Goal: Task Accomplishment & Management: Manage account settings

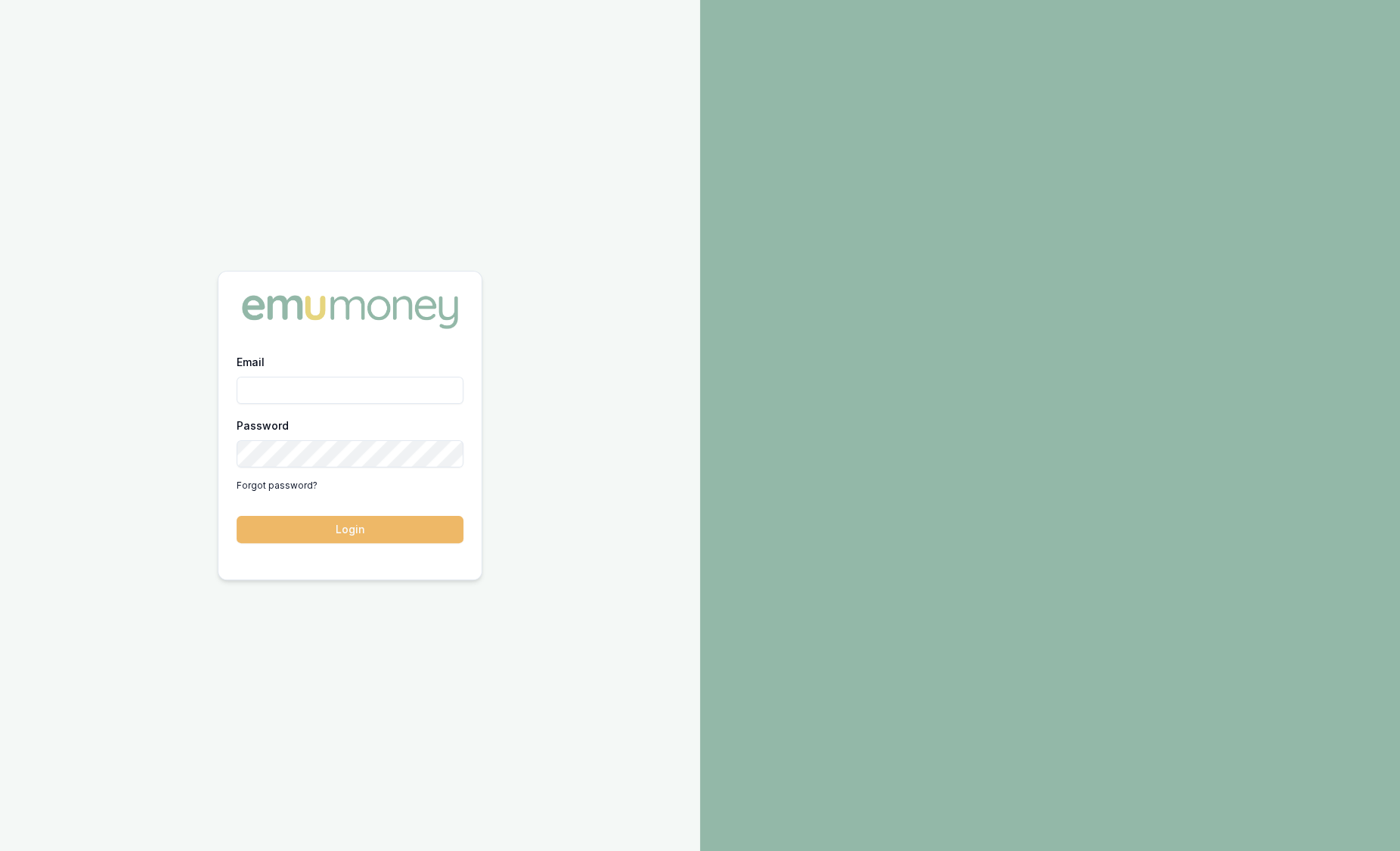
type input "[PERSON_NAME][EMAIL_ADDRESS][PERSON_NAME][DOMAIN_NAME]"
click at [385, 538] on button "Login" at bounding box center [350, 529] width 227 height 28
type input "[PERSON_NAME][EMAIL_ADDRESS][PERSON_NAME][DOMAIN_NAME]"
click at [365, 529] on button "Login" at bounding box center [350, 529] width 227 height 28
type input "[PERSON_NAME][EMAIL_ADDRESS][PERSON_NAME][DOMAIN_NAME]"
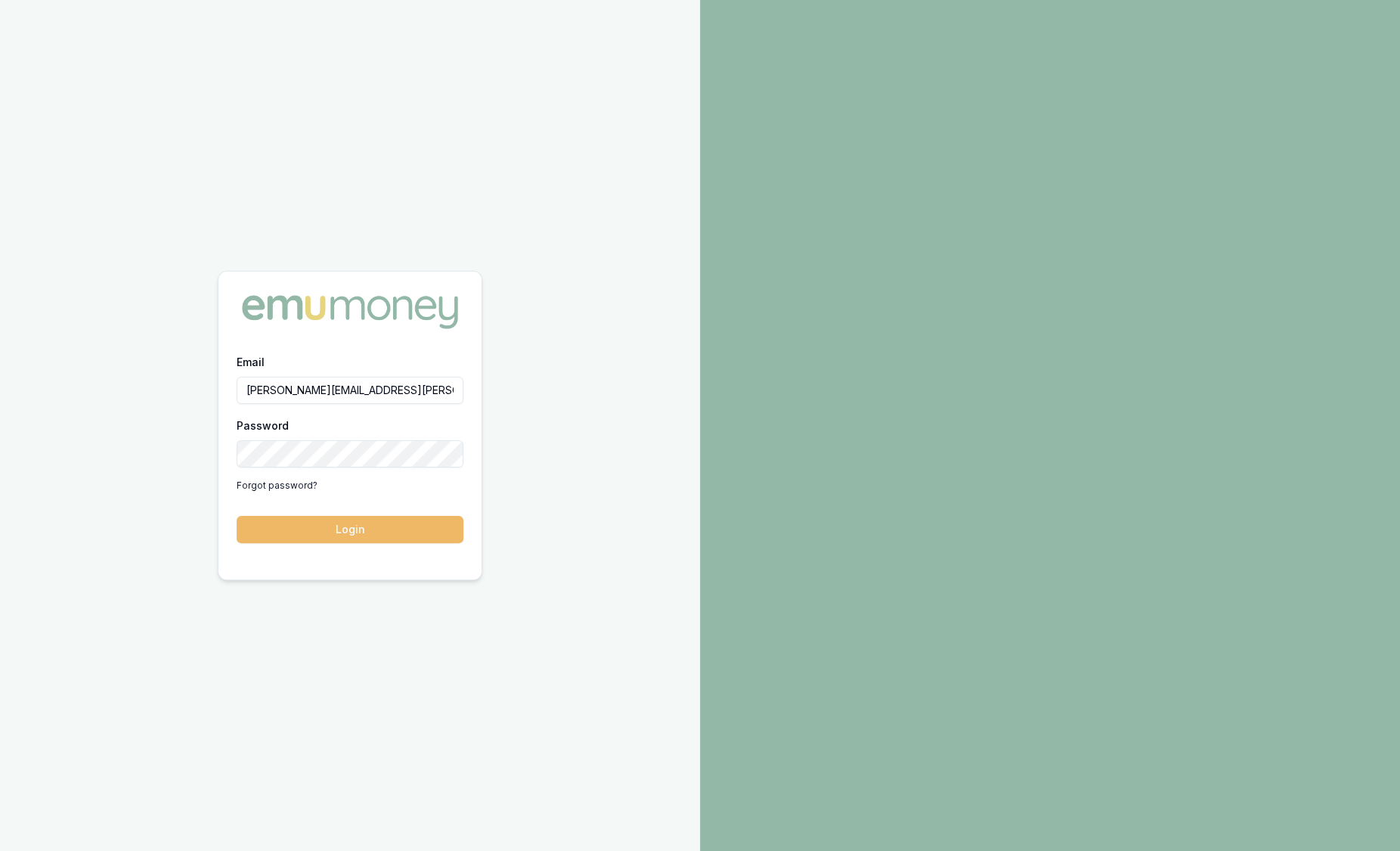
click at [382, 530] on button "Login" at bounding box center [350, 529] width 227 height 28
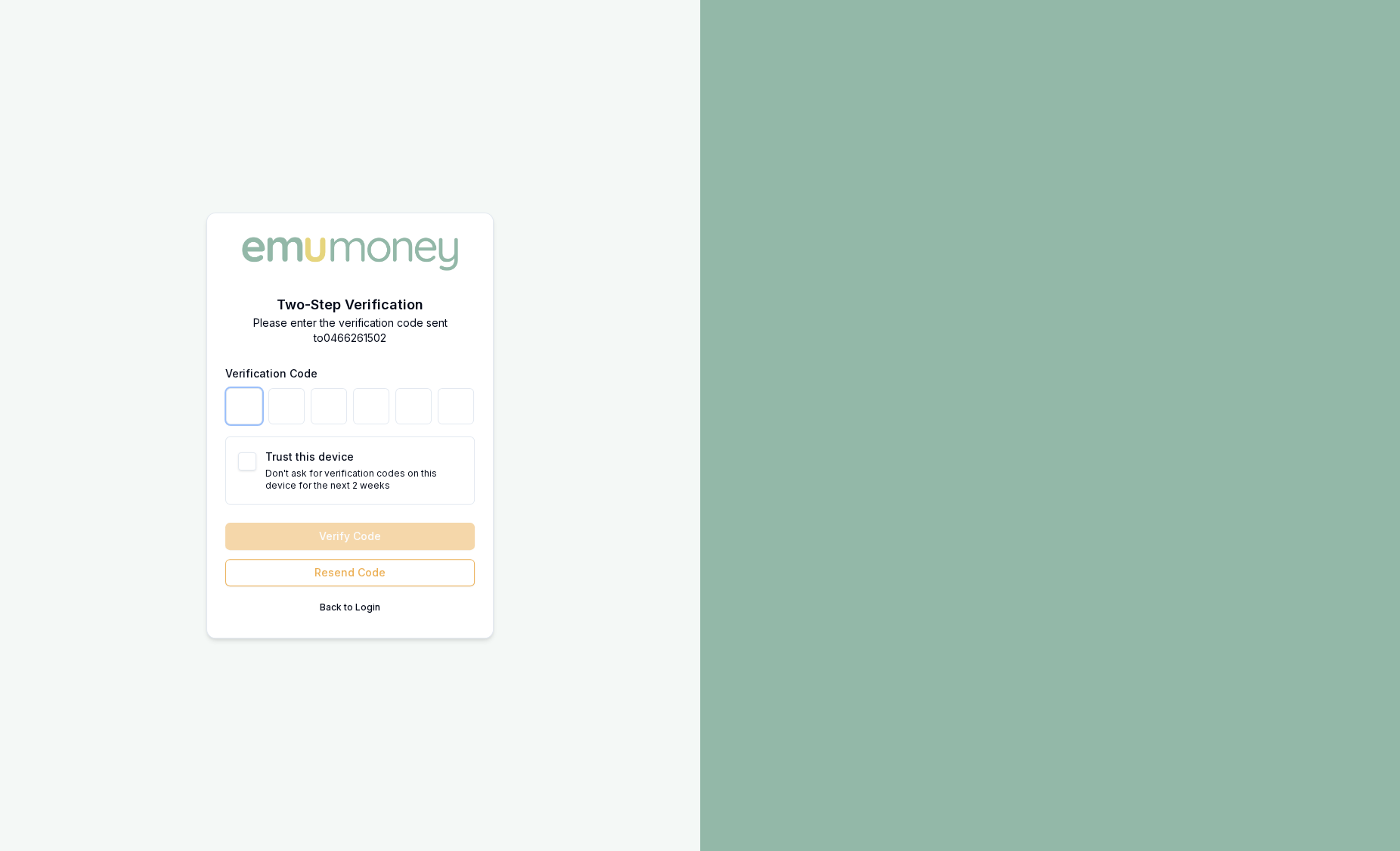
click at [249, 393] on input "number" at bounding box center [244, 406] width 36 height 36
type input "1"
type input "6"
type input "4"
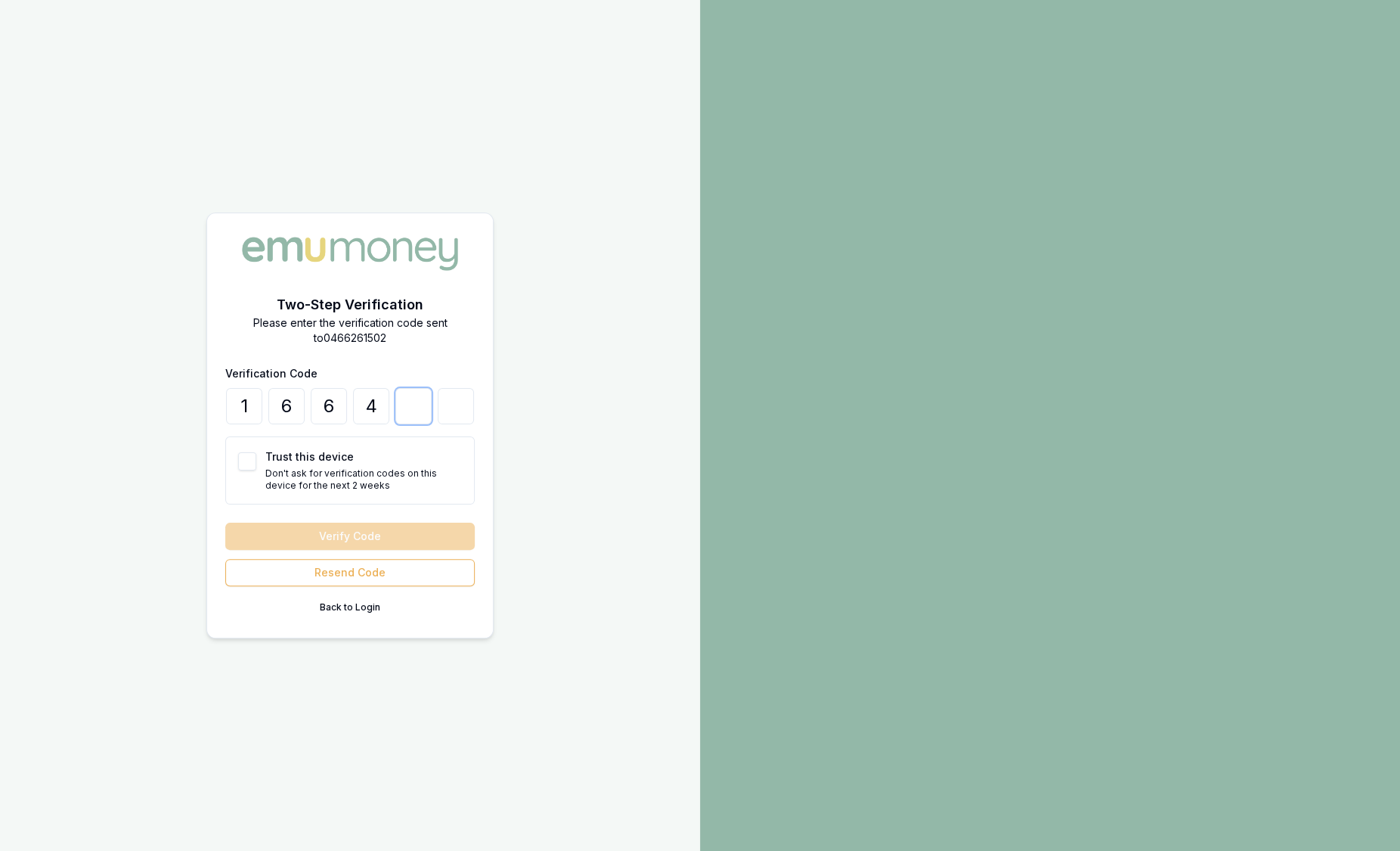
type input "8"
type input "7"
click at [320, 531] on button "Verify Code" at bounding box center [350, 536] width 249 height 28
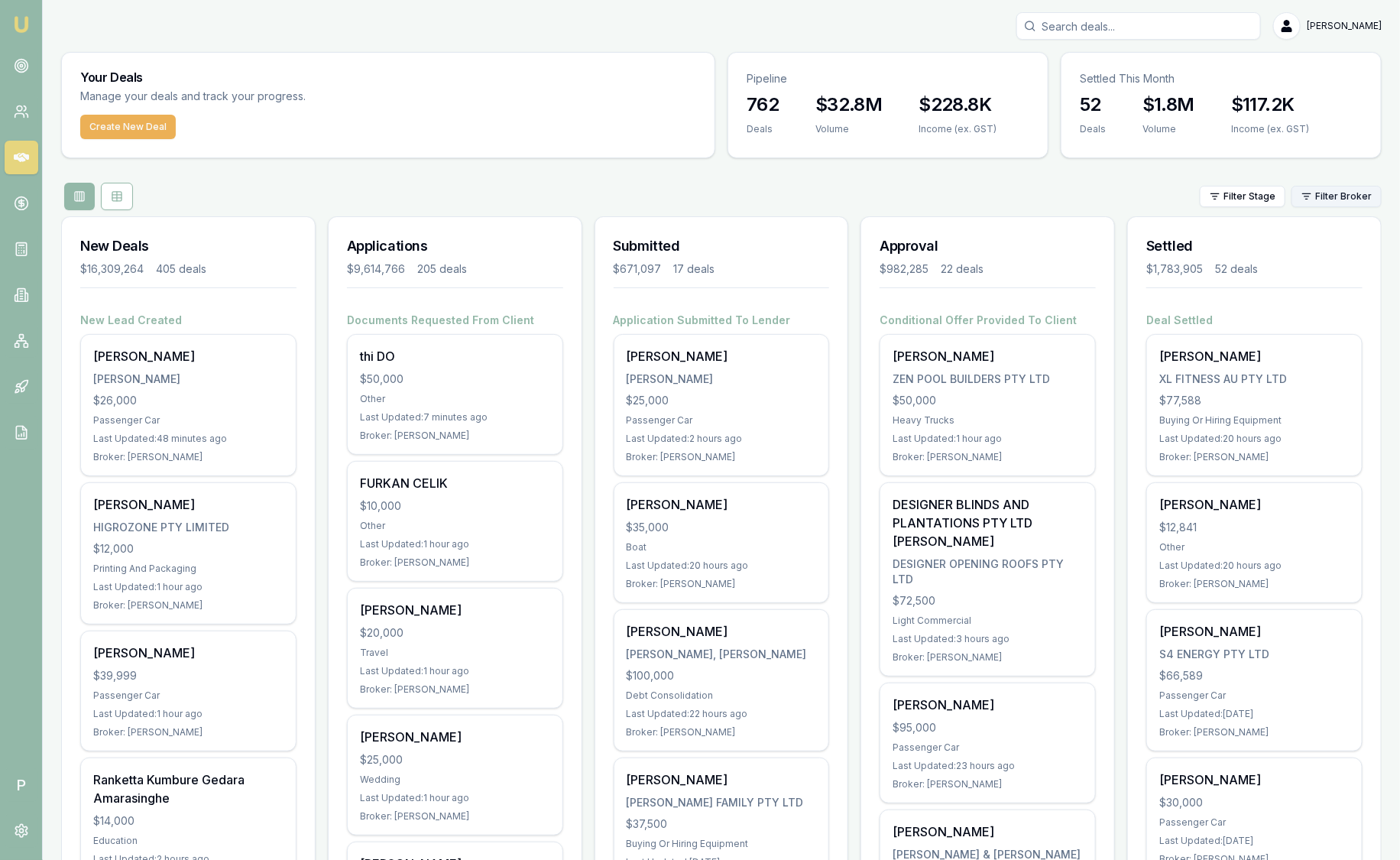
click at [1327, 196] on html "Emu Broker P Sam Crouch Toggle Menu Your Deals Manage your deals and track your…" at bounding box center [700, 430] width 1400 height 860
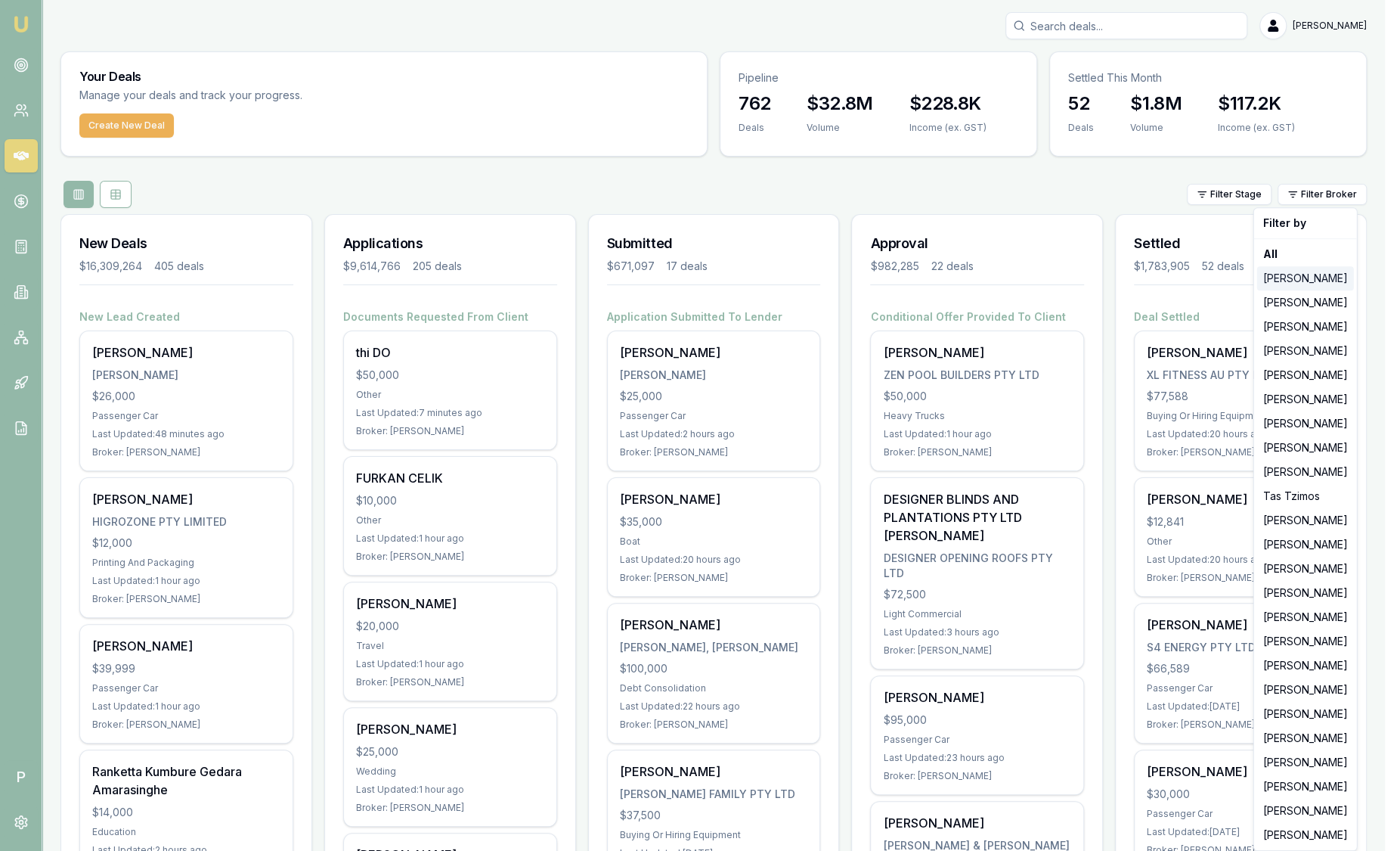
click at [1286, 286] on div "[PERSON_NAME]" at bounding box center [1306, 278] width 97 height 24
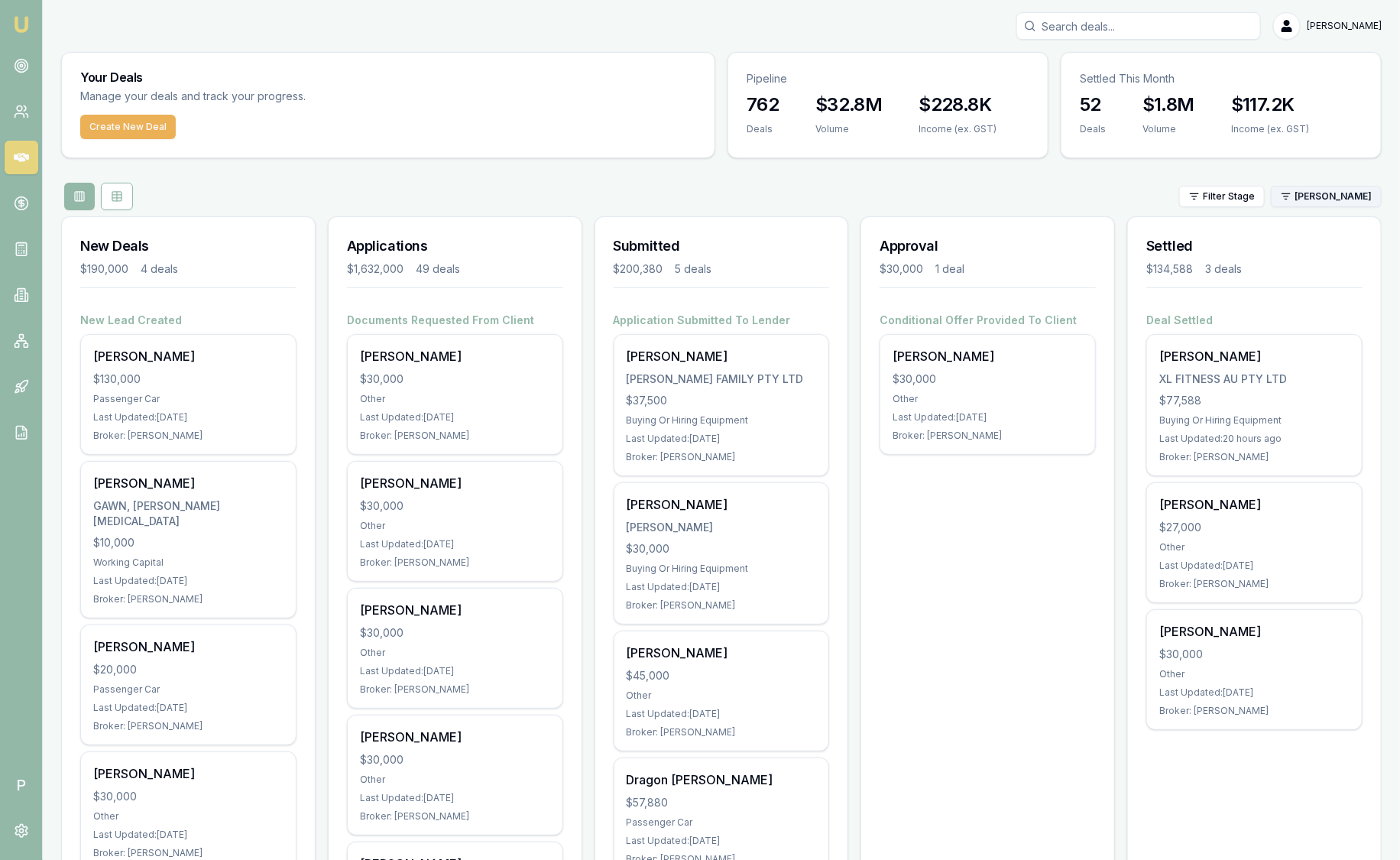
click at [1355, 196] on html "Emu Broker P Sam Crouch Toggle Menu Your Deals Manage your deals and track your…" at bounding box center [700, 430] width 1400 height 860
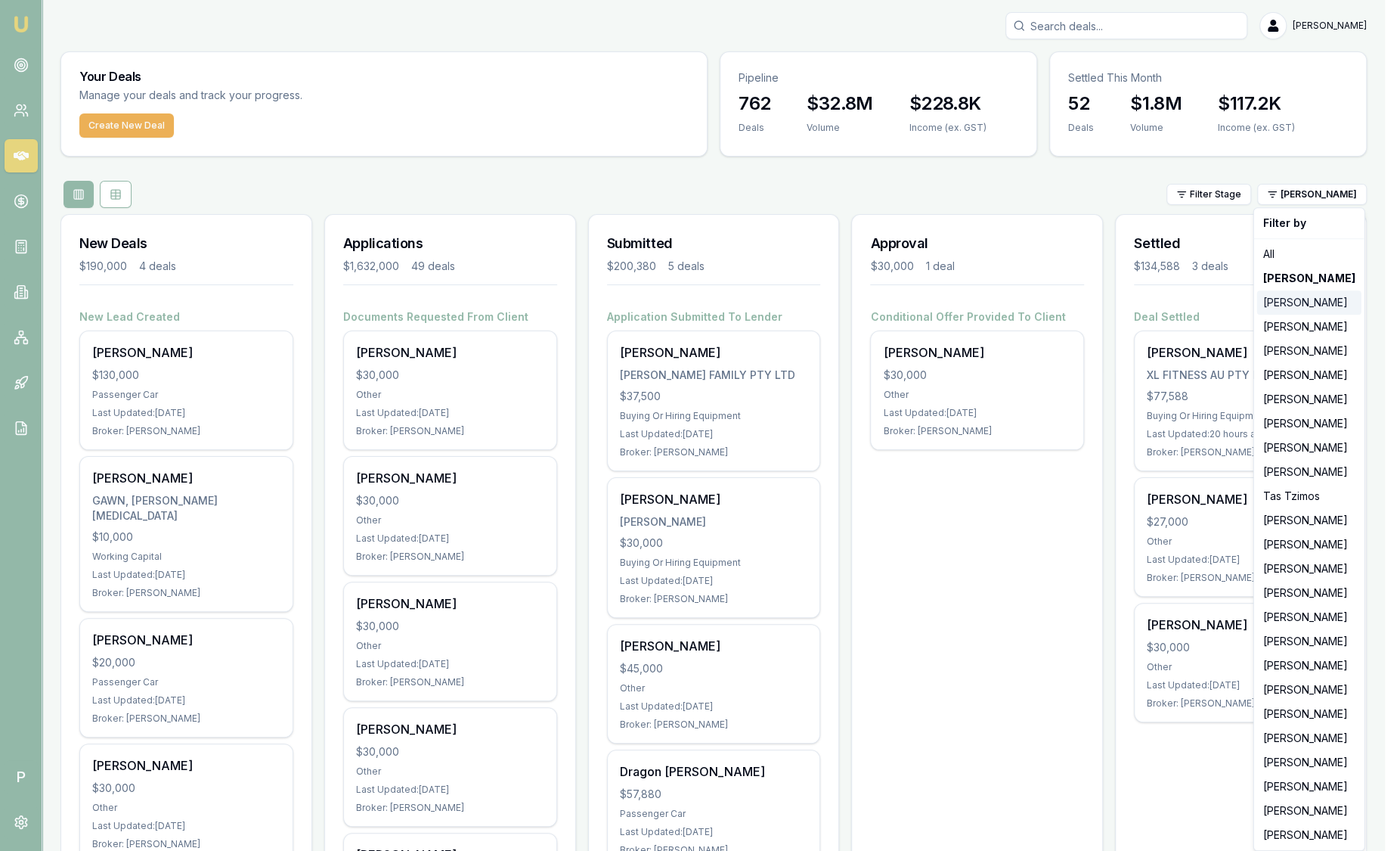
click at [1275, 303] on div "[PERSON_NAME]" at bounding box center [1309, 302] width 104 height 24
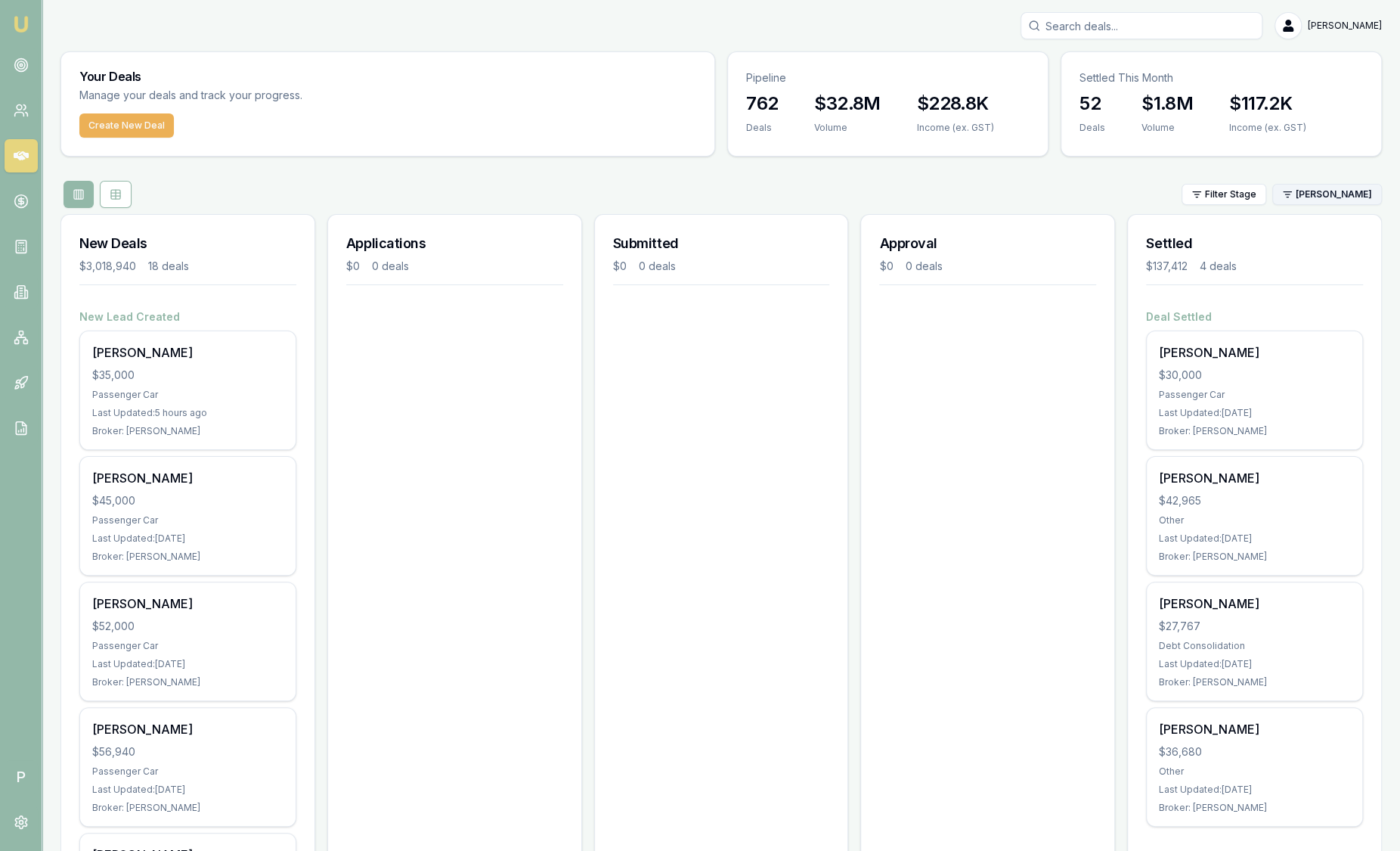
click at [1314, 193] on html "Emu Broker P Sam Crouch Toggle Menu Your Deals Manage your deals and track your…" at bounding box center [700, 426] width 1400 height 851
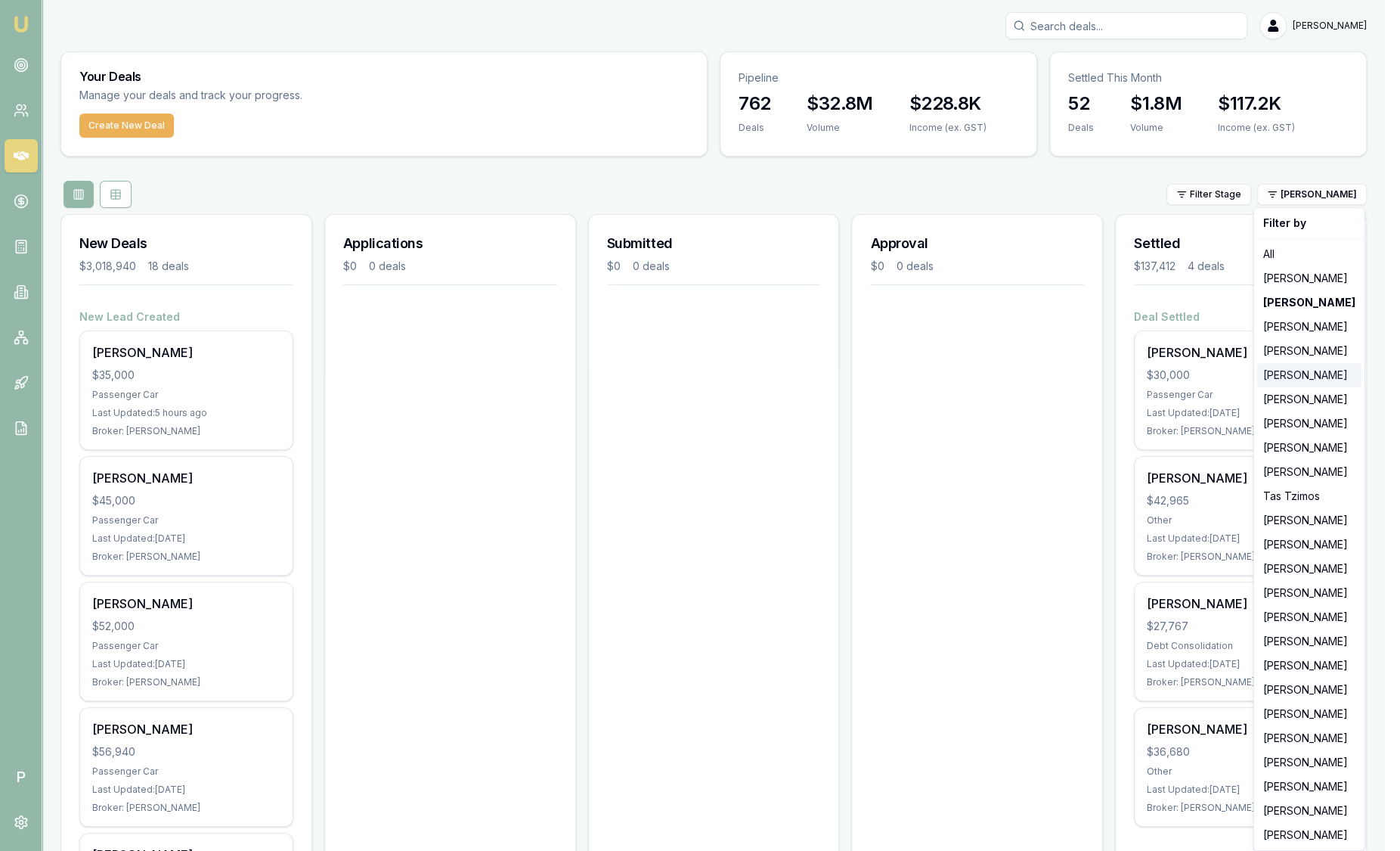
click at [1275, 385] on div "[PERSON_NAME]" at bounding box center [1309, 375] width 104 height 24
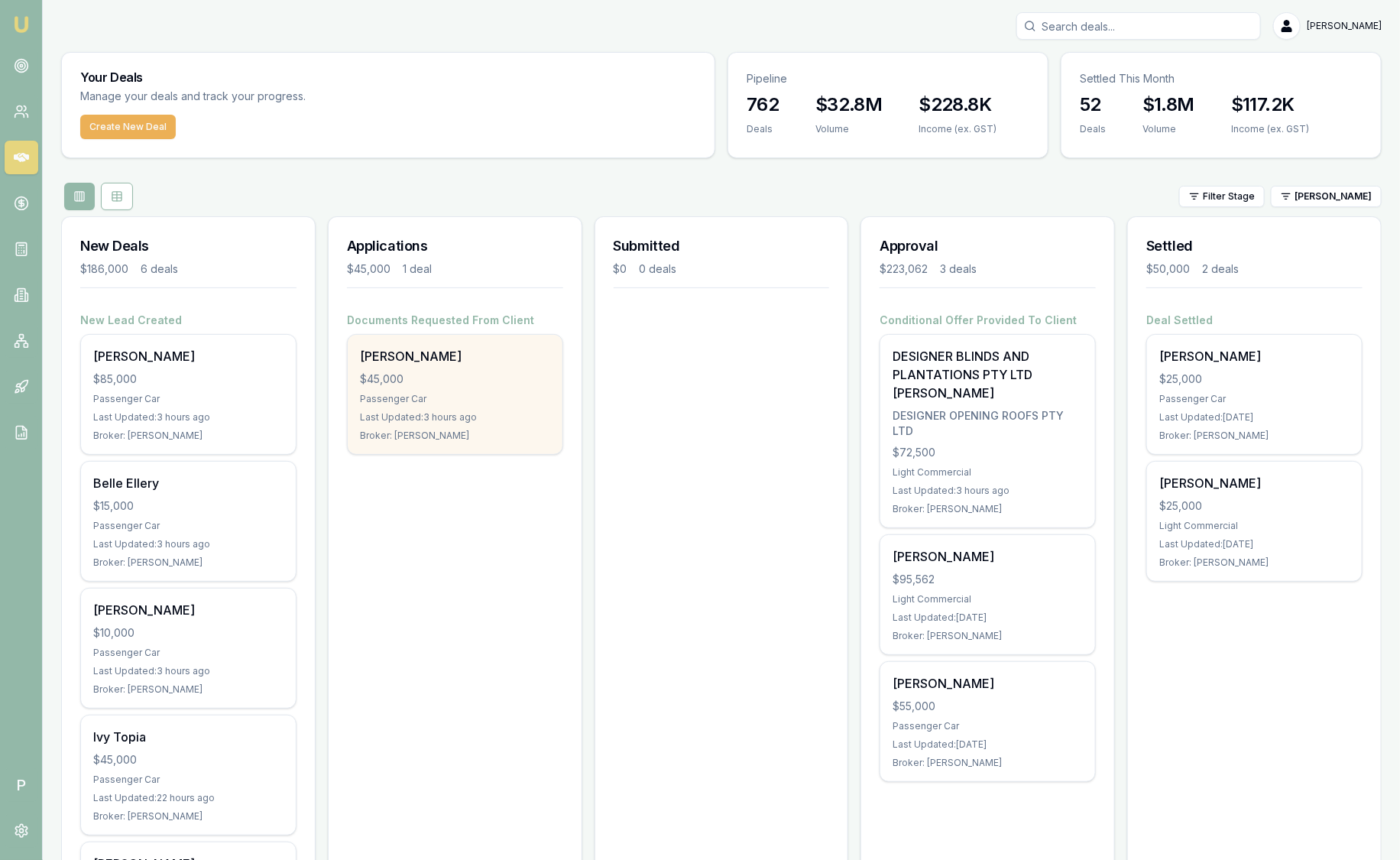
click at [511, 397] on div "Passenger Car" at bounding box center [455, 399] width 191 height 13
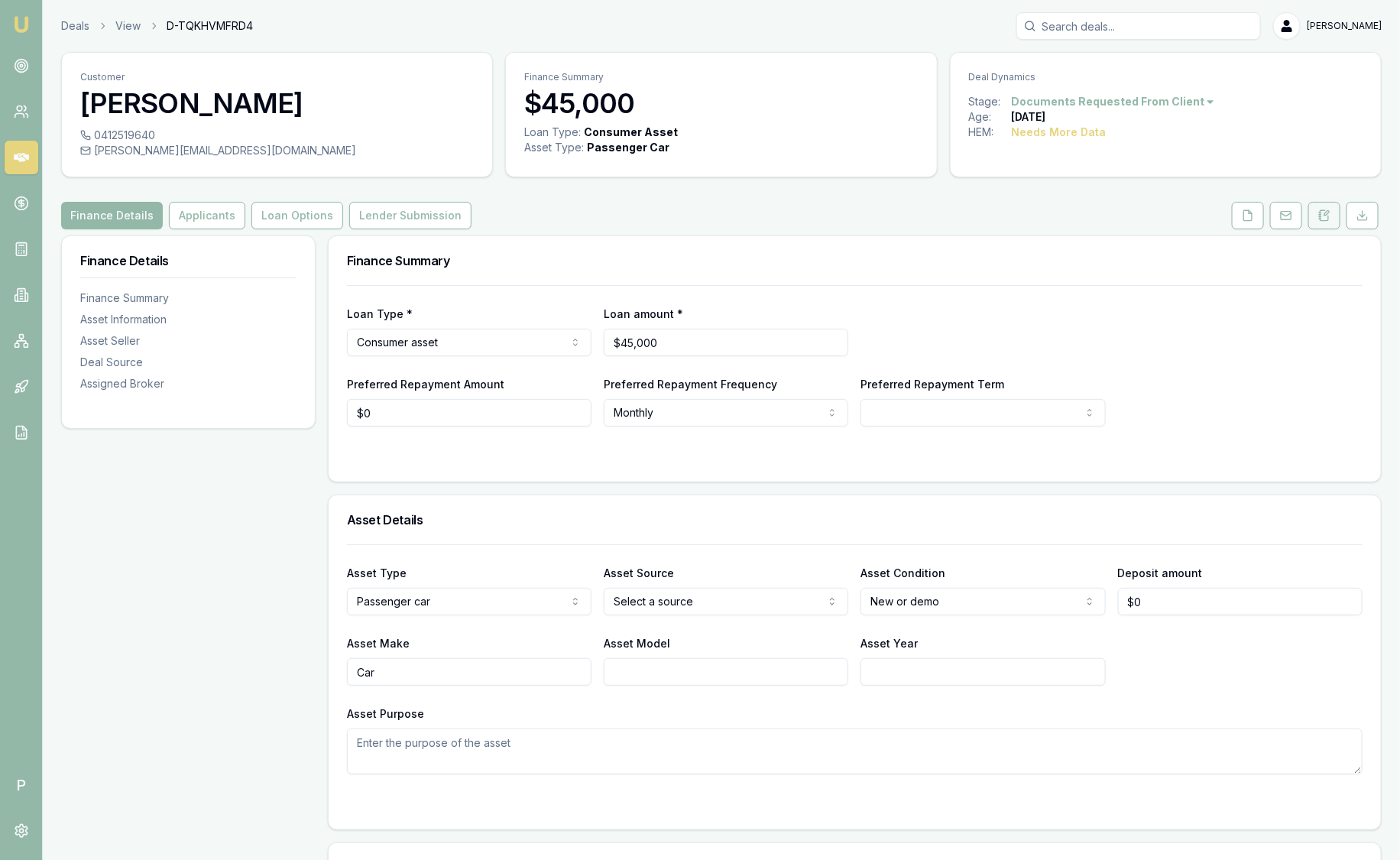
click at [1329, 214] on icon at bounding box center [1324, 216] width 13 height 13
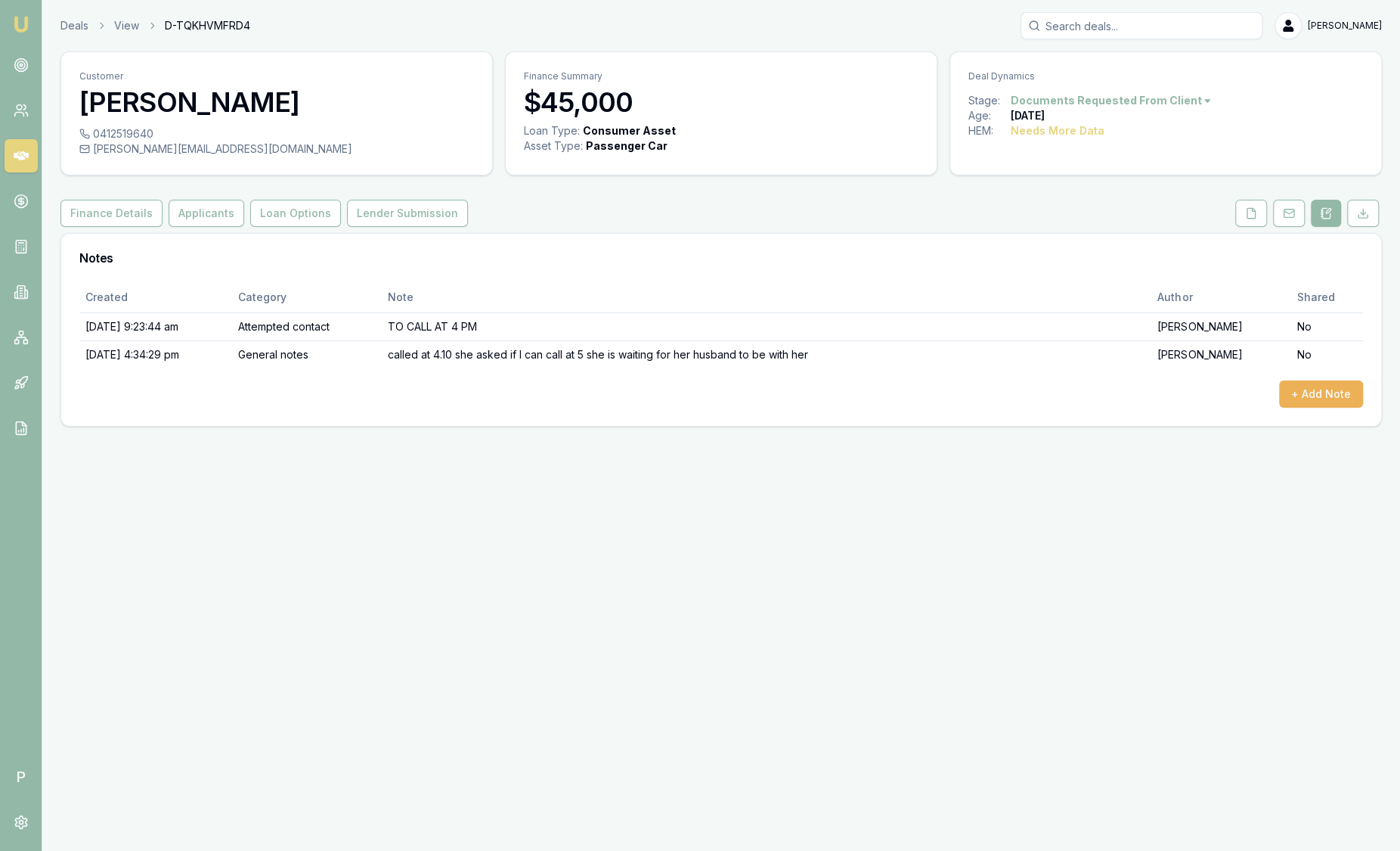
click at [1315, 212] on button at bounding box center [1326, 213] width 30 height 28
click at [18, 58] on icon at bounding box center [20, 65] width 15 height 15
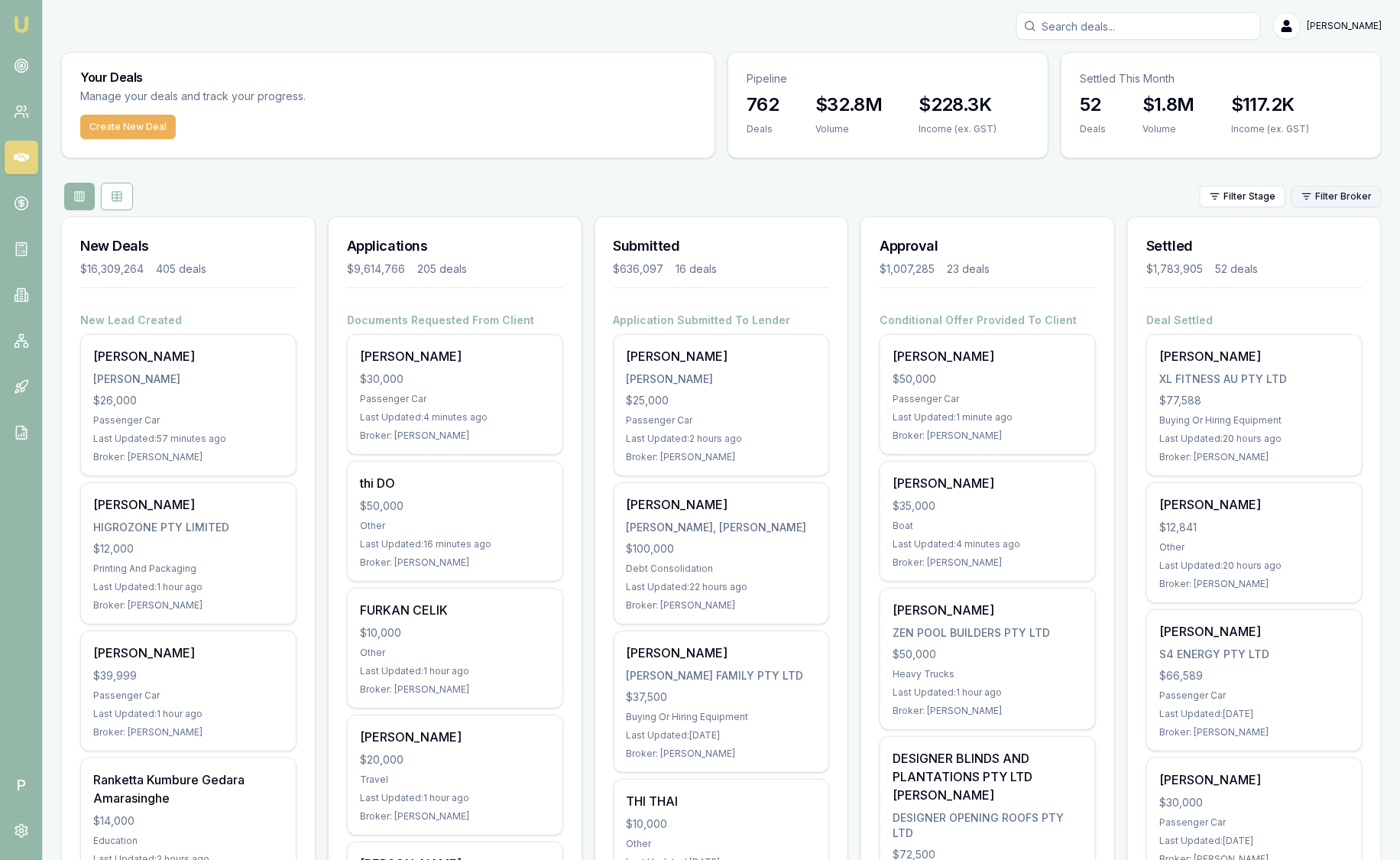
click at [1347, 201] on html "Emu Broker P [PERSON_NAME] Toggle Menu Your Deals Manage your deals and track y…" at bounding box center [700, 430] width 1400 height 860
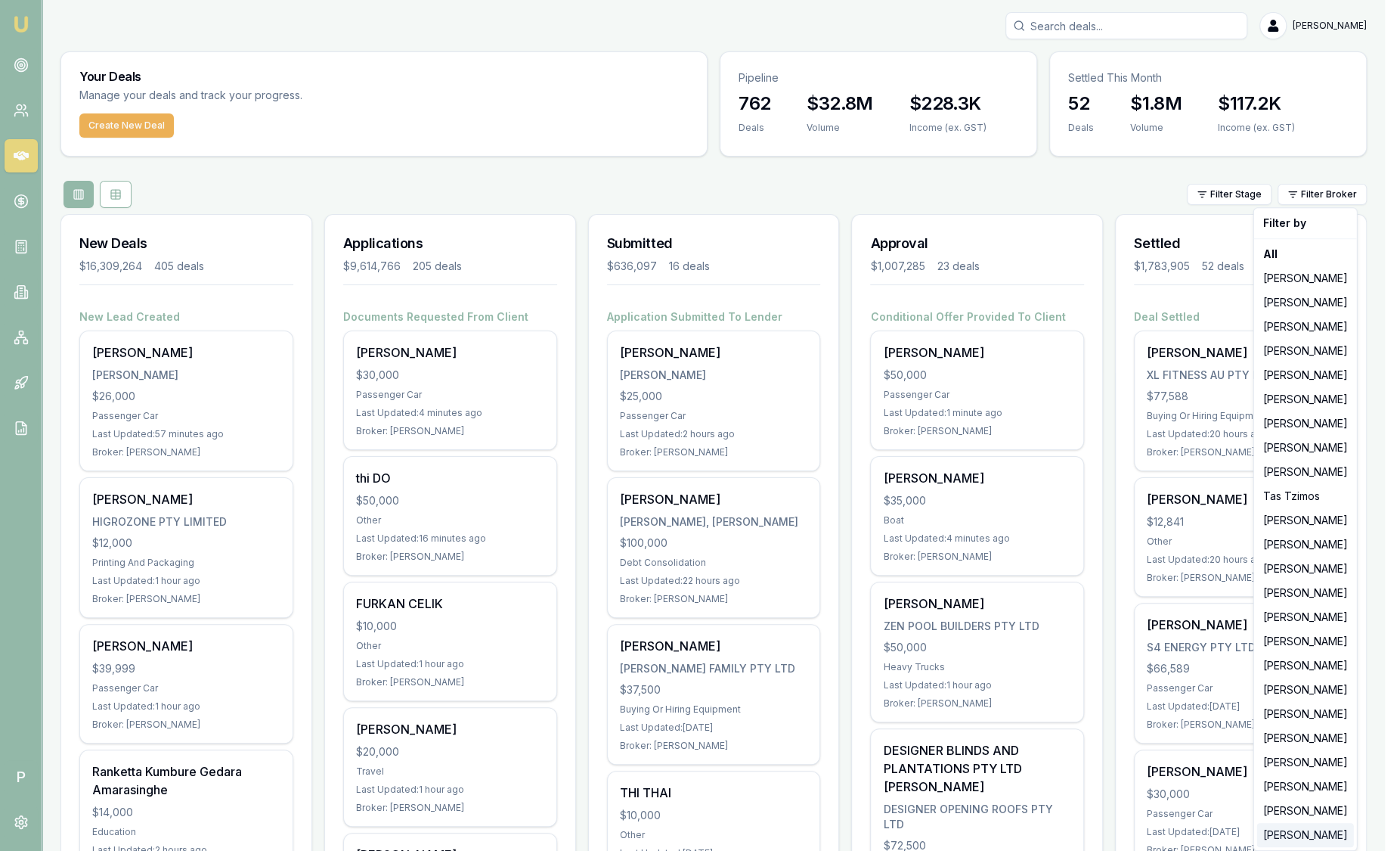
click at [1264, 824] on div "[PERSON_NAME]" at bounding box center [1306, 834] width 97 height 24
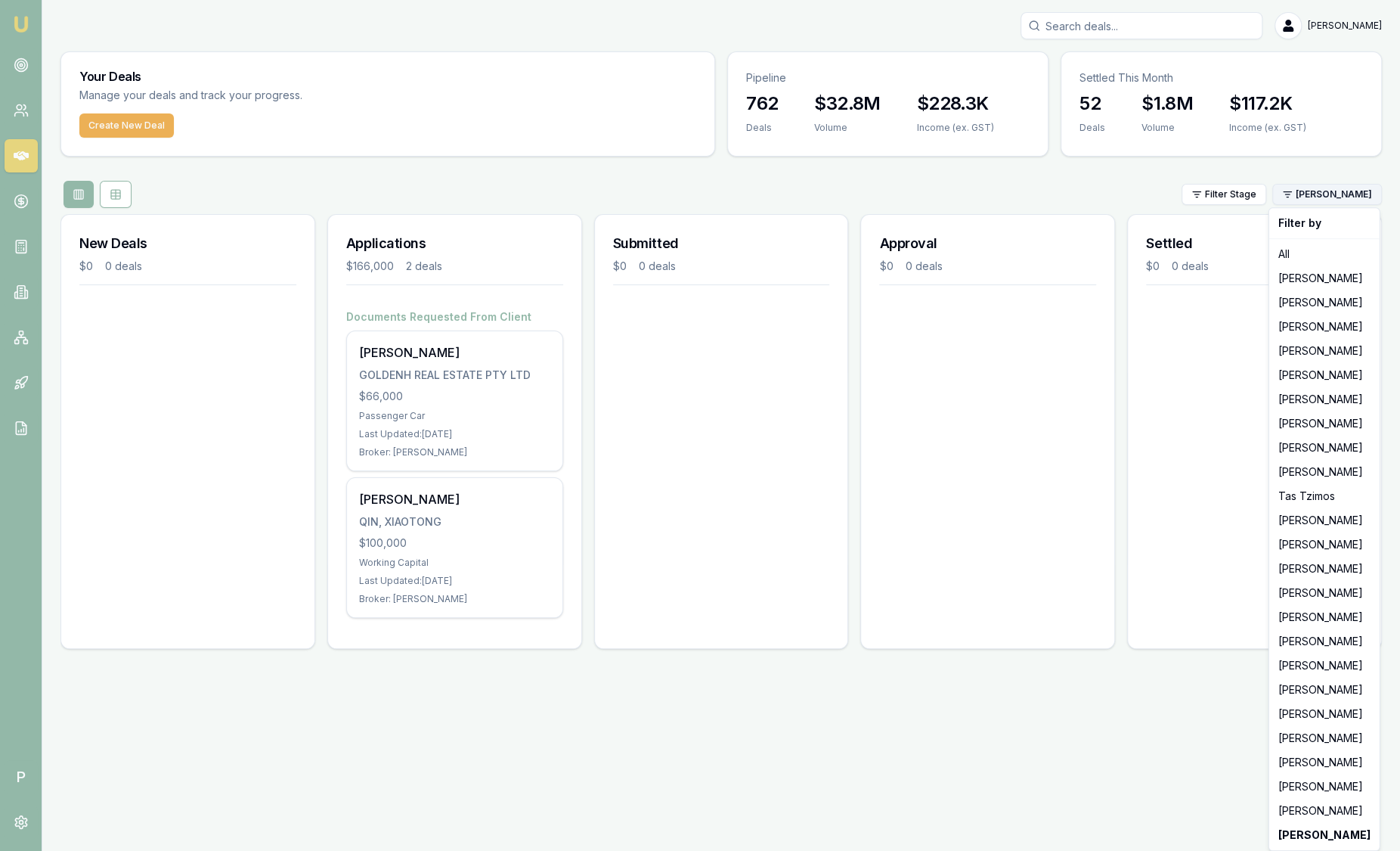
click at [1354, 202] on html "Emu Broker P Sam Crouch Toggle Menu Your Deals Manage your deals and track your…" at bounding box center [700, 426] width 1400 height 851
click at [1303, 813] on div "[PERSON_NAME]" at bounding box center [1324, 810] width 104 height 24
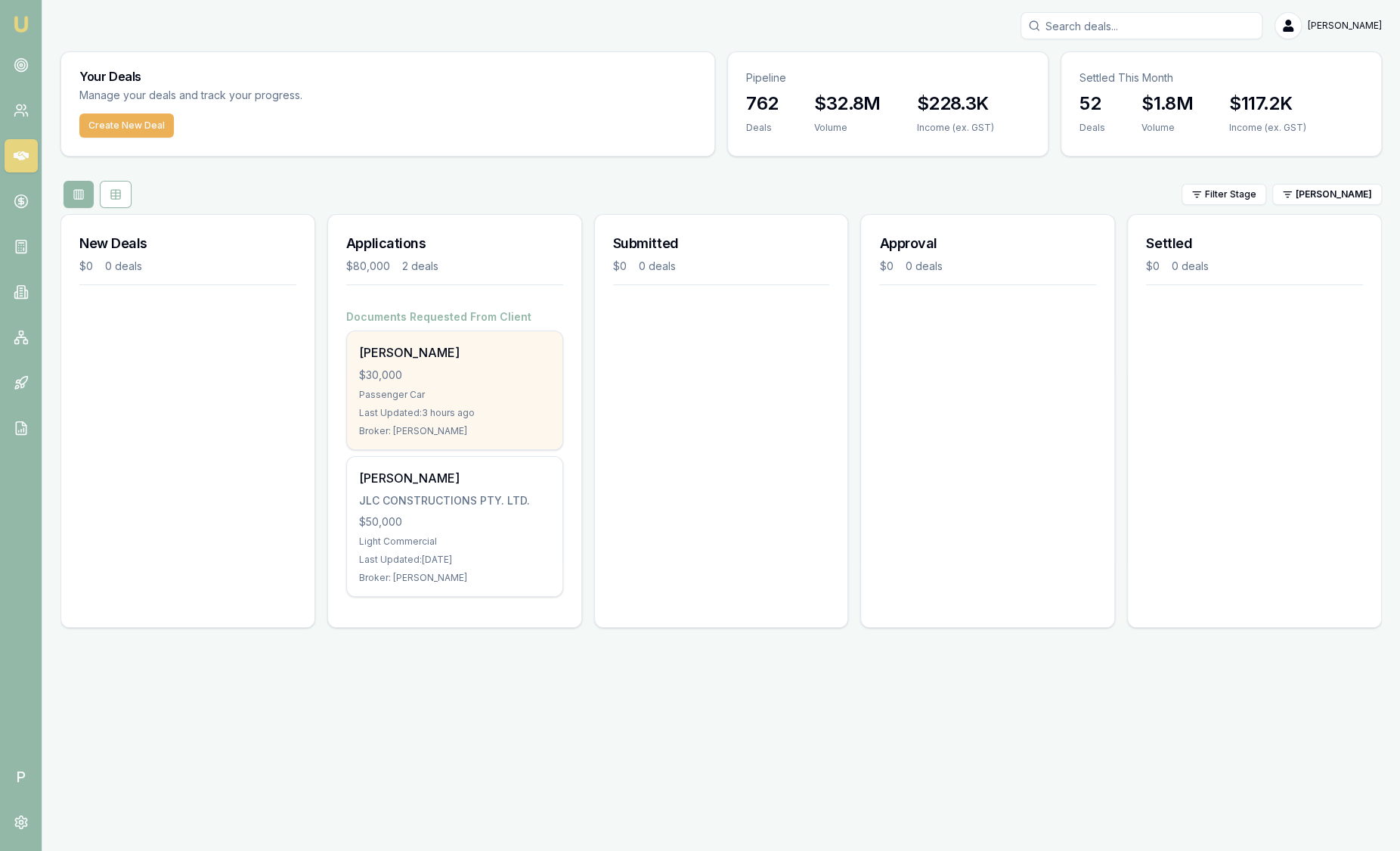
click at [520, 389] on div "Passenger Car" at bounding box center [454, 395] width 191 height 12
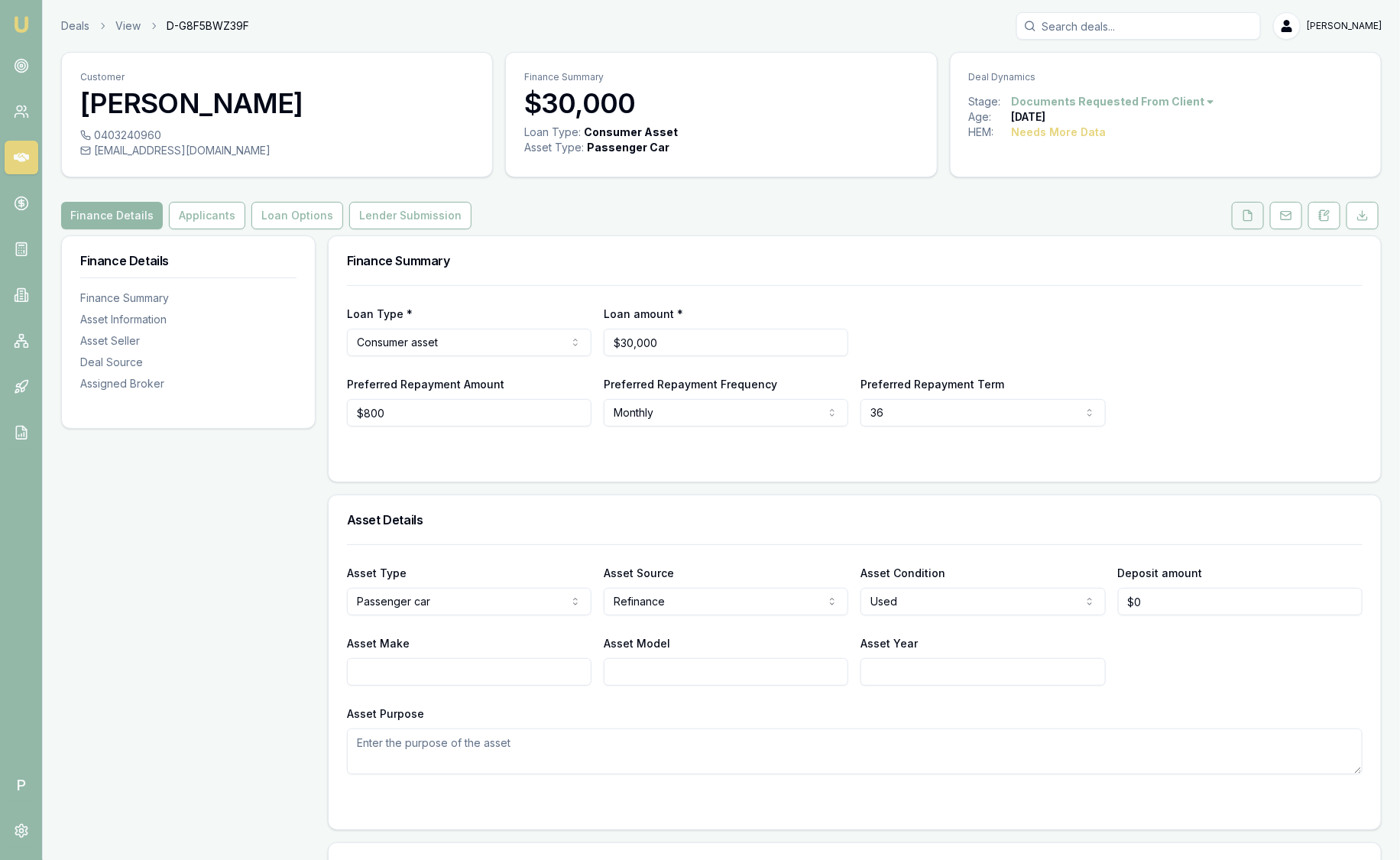
click at [1250, 215] on icon at bounding box center [1248, 216] width 13 height 13
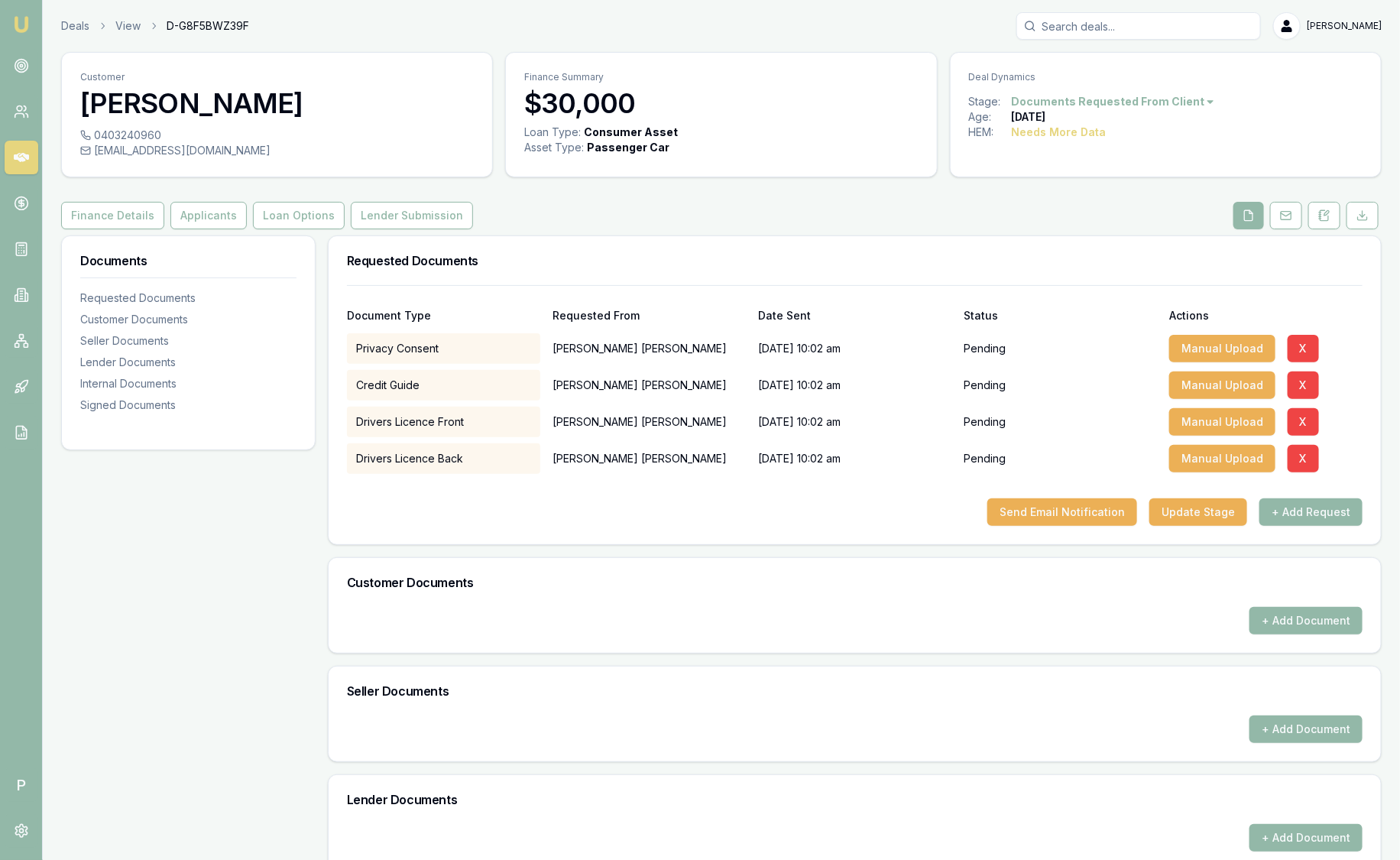
click at [22, 22] on img at bounding box center [22, 24] width 18 height 18
